Goal: Navigation & Orientation: Go to known website

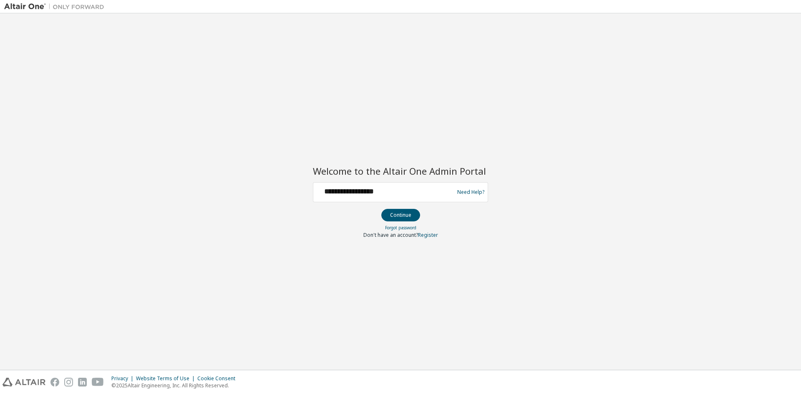
drag, startPoint x: 406, startPoint y: 214, endPoint x: 401, endPoint y: 215, distance: 5.6
click at [404, 215] on button "Continue" at bounding box center [401, 215] width 39 height 13
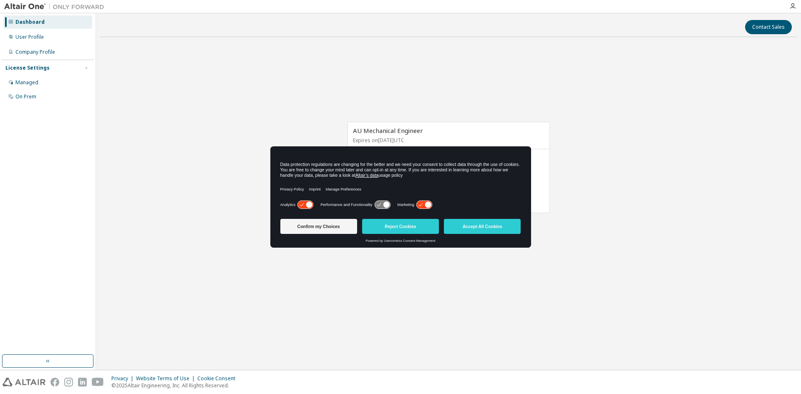
drag, startPoint x: 369, startPoint y: 159, endPoint x: 319, endPoint y: 210, distance: 71.1
click at [319, 210] on div "Data protection regulations are changing for the better and we need your consen…" at bounding box center [401, 181] width 261 height 69
click at [356, 251] on div "AU Mechanical Engineer Expires on January 1, 2026 UTC 21 of 120 ALTAIR UNITS US…" at bounding box center [448, 172] width 697 height 256
click at [471, 228] on button "Accept All Cookies" at bounding box center [482, 226] width 77 height 15
